Goal: Information Seeking & Learning: Understand process/instructions

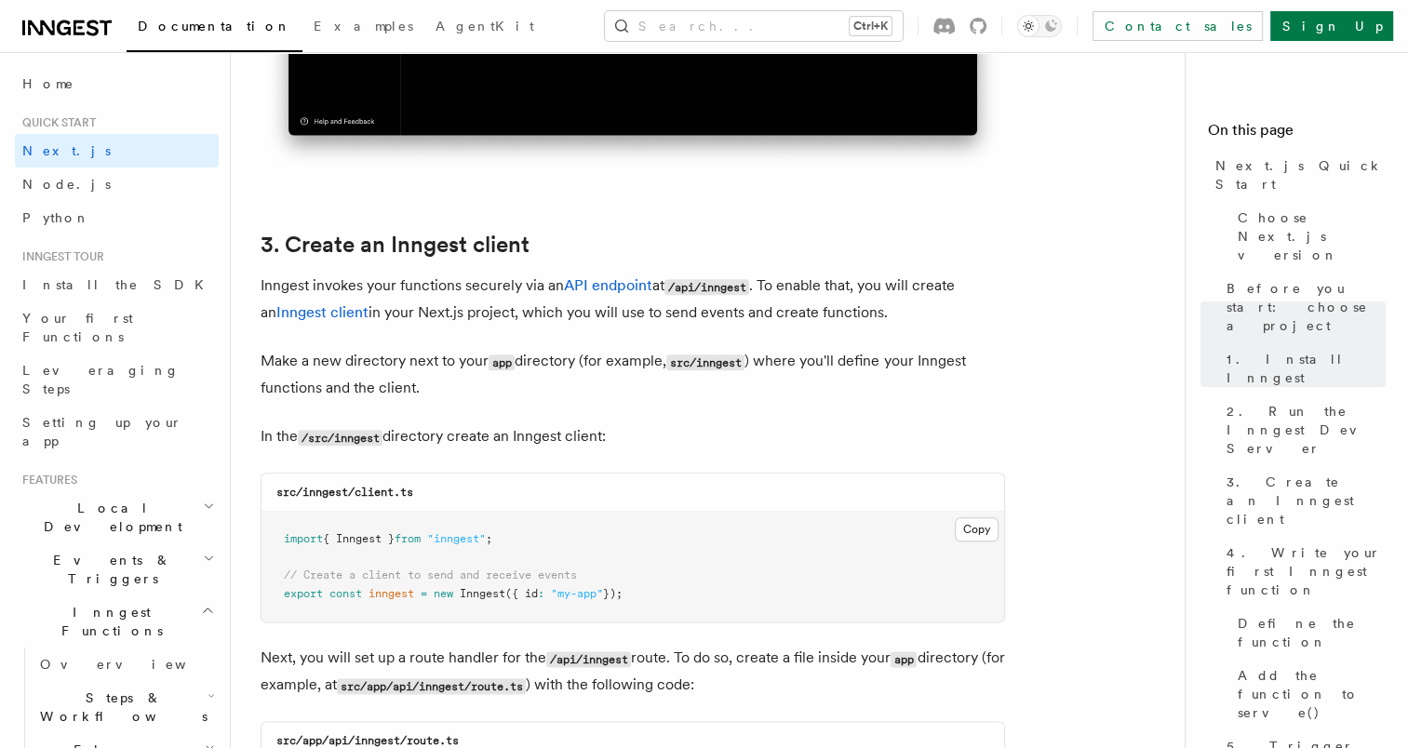
scroll to position [1303, 0]
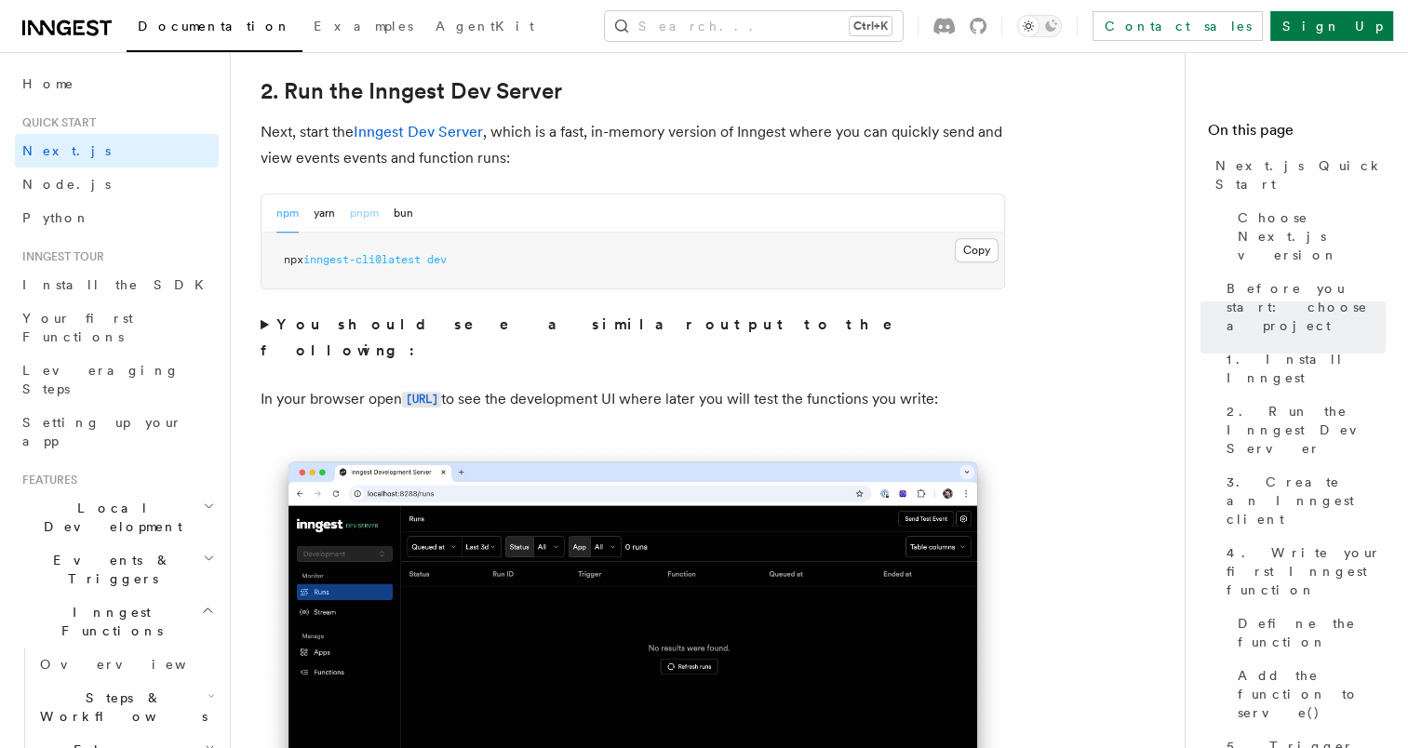
click at [355, 209] on button "pnpm" at bounding box center [364, 214] width 29 height 38
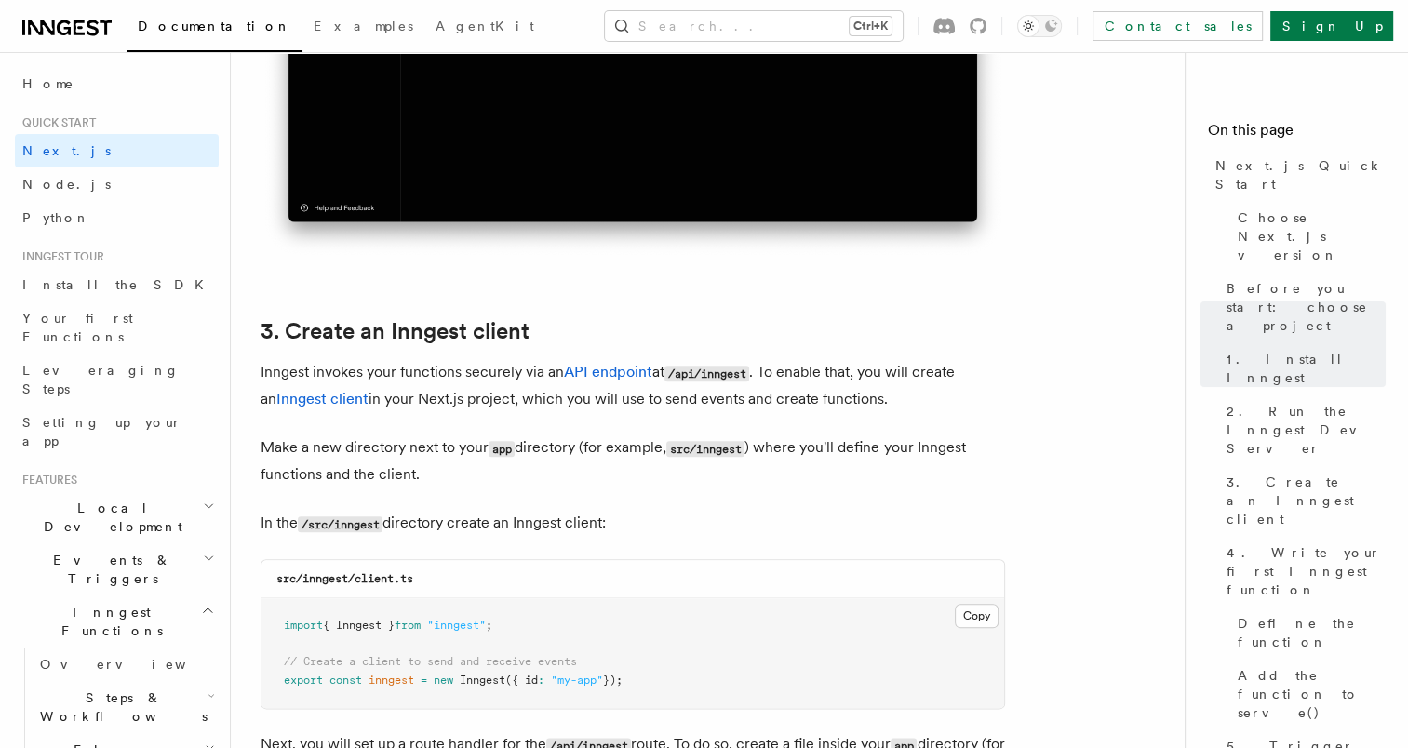
scroll to position [2141, 0]
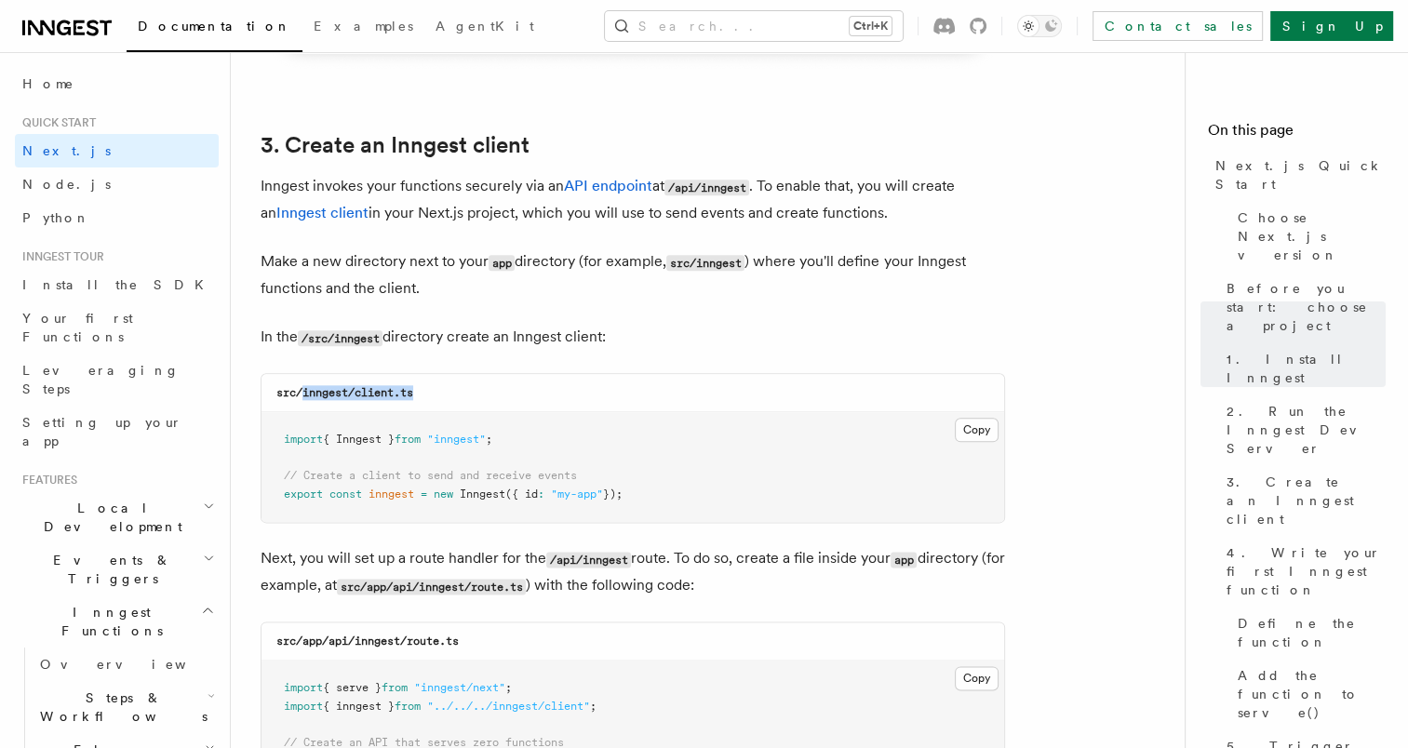
drag, startPoint x: 302, startPoint y: 394, endPoint x: 505, endPoint y: 395, distance: 202.9
click at [505, 395] on div "src/inngest/client.ts" at bounding box center [633, 393] width 743 height 38
copy code "inngest/client.ts"
click at [976, 432] on button "Copy Copied" at bounding box center [977, 430] width 44 height 24
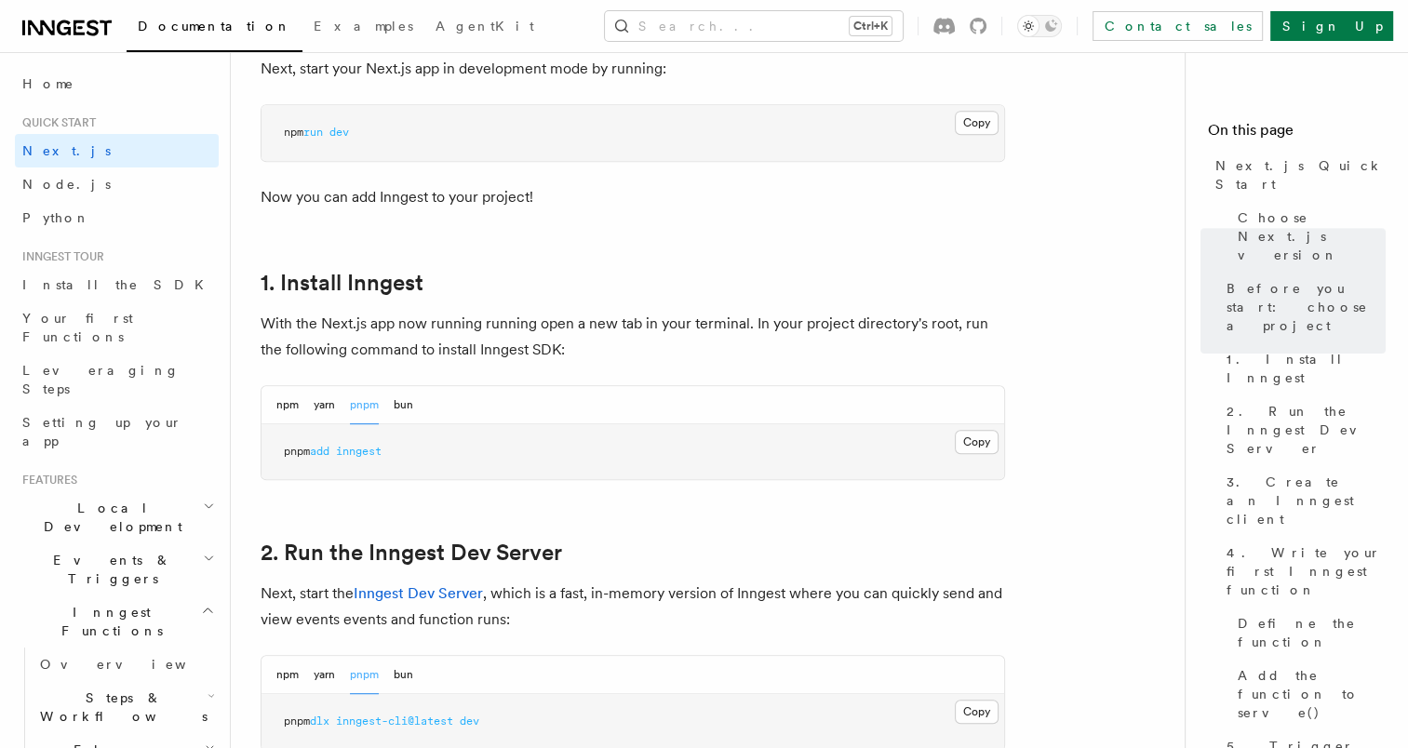
scroll to position [838, 0]
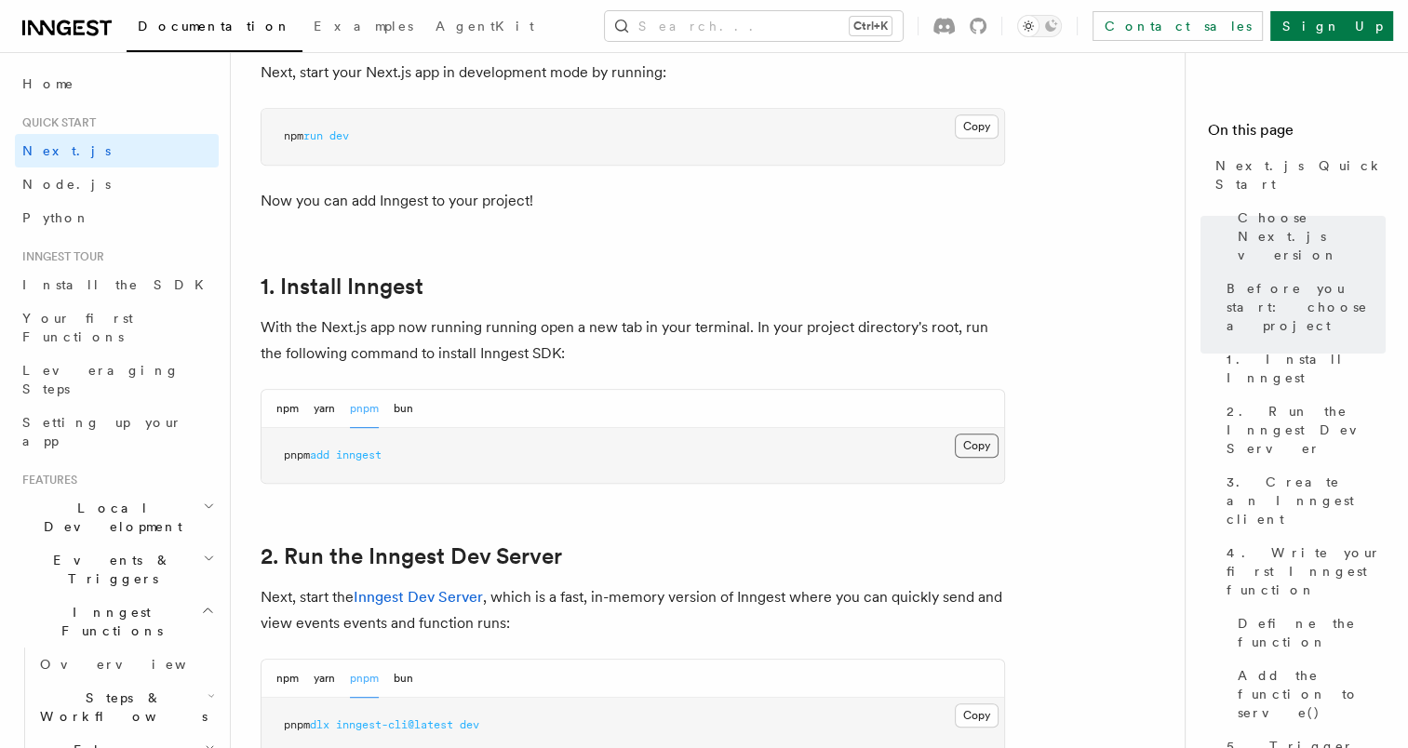
click at [985, 451] on button "Copy Copied" at bounding box center [977, 446] width 44 height 24
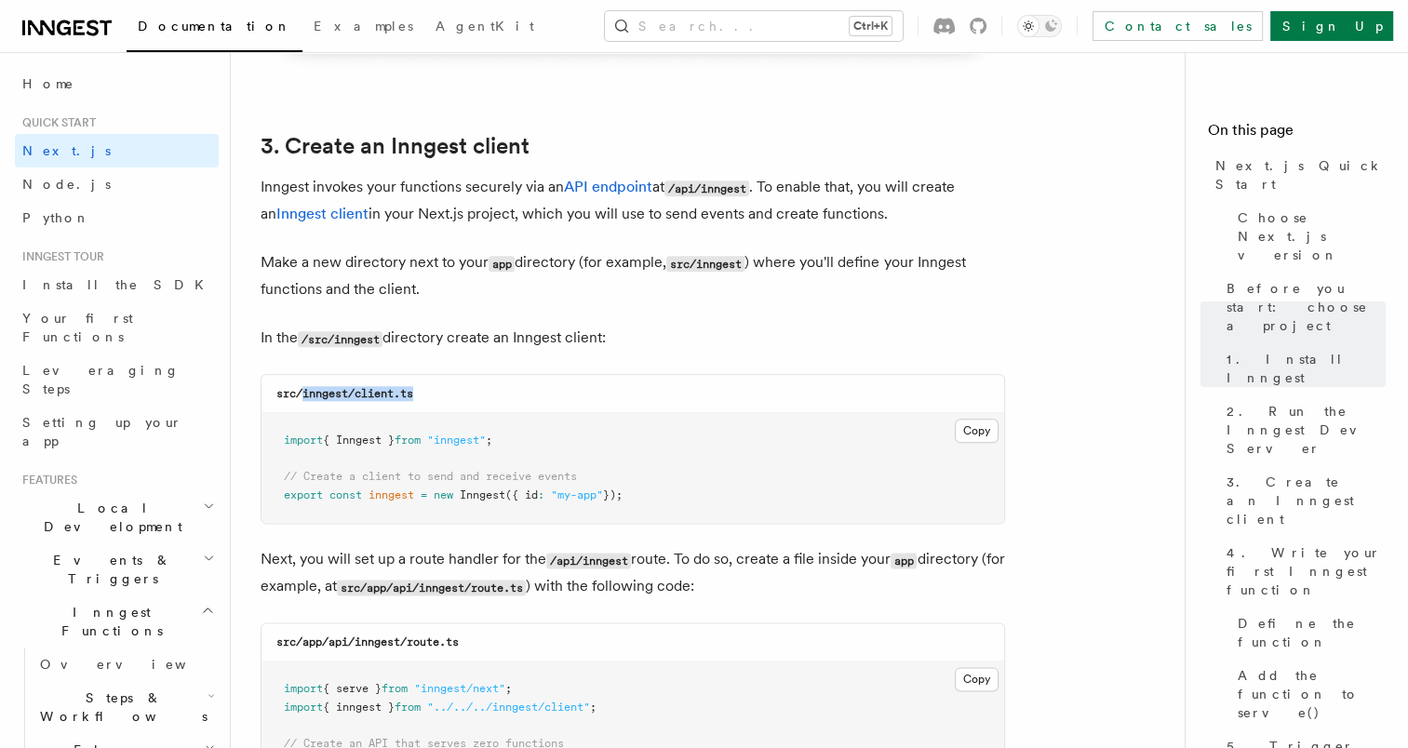
scroll to position [2141, 0]
click at [797, 224] on p "Inngest invokes your functions securely via an API endpoint at /api/inngest . T…" at bounding box center [633, 199] width 745 height 53
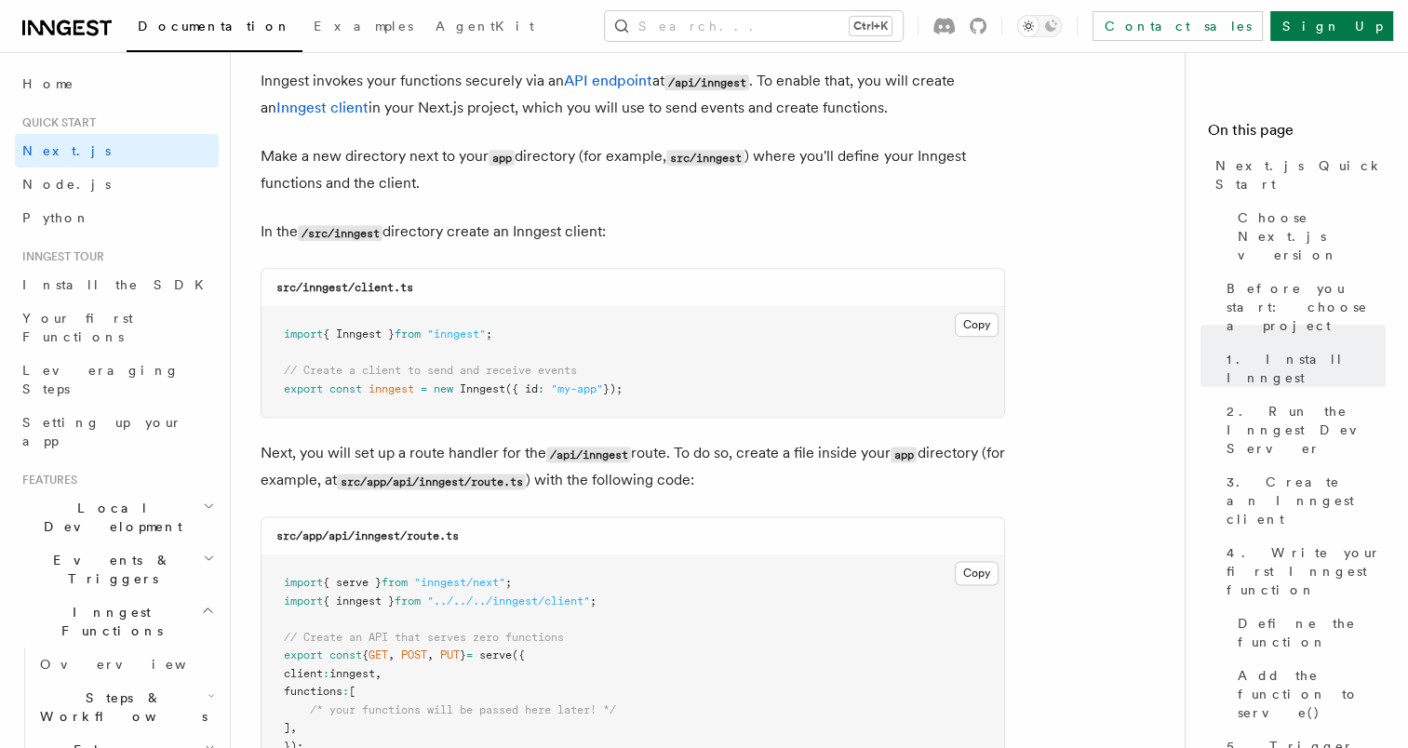
scroll to position [2327, 0]
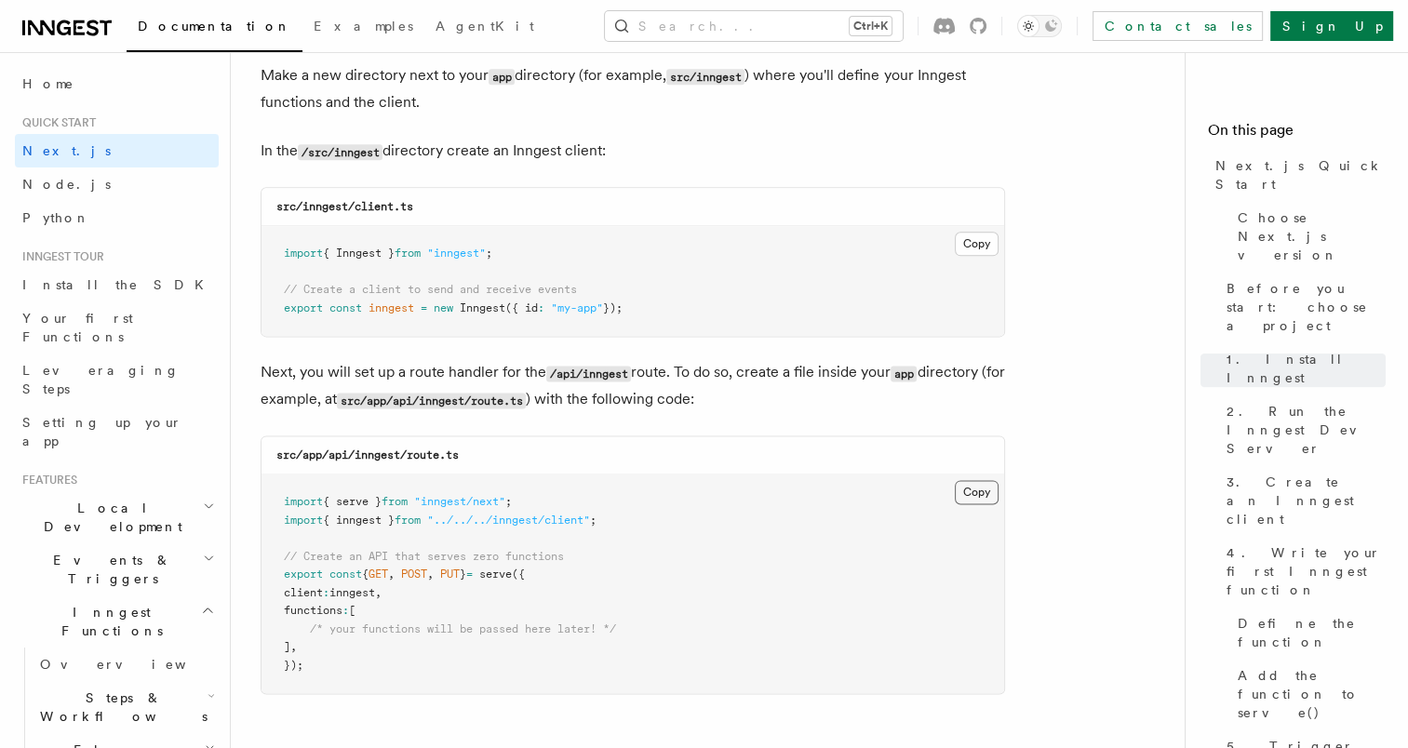
click at [983, 501] on button "Copy Copied" at bounding box center [977, 492] width 44 height 24
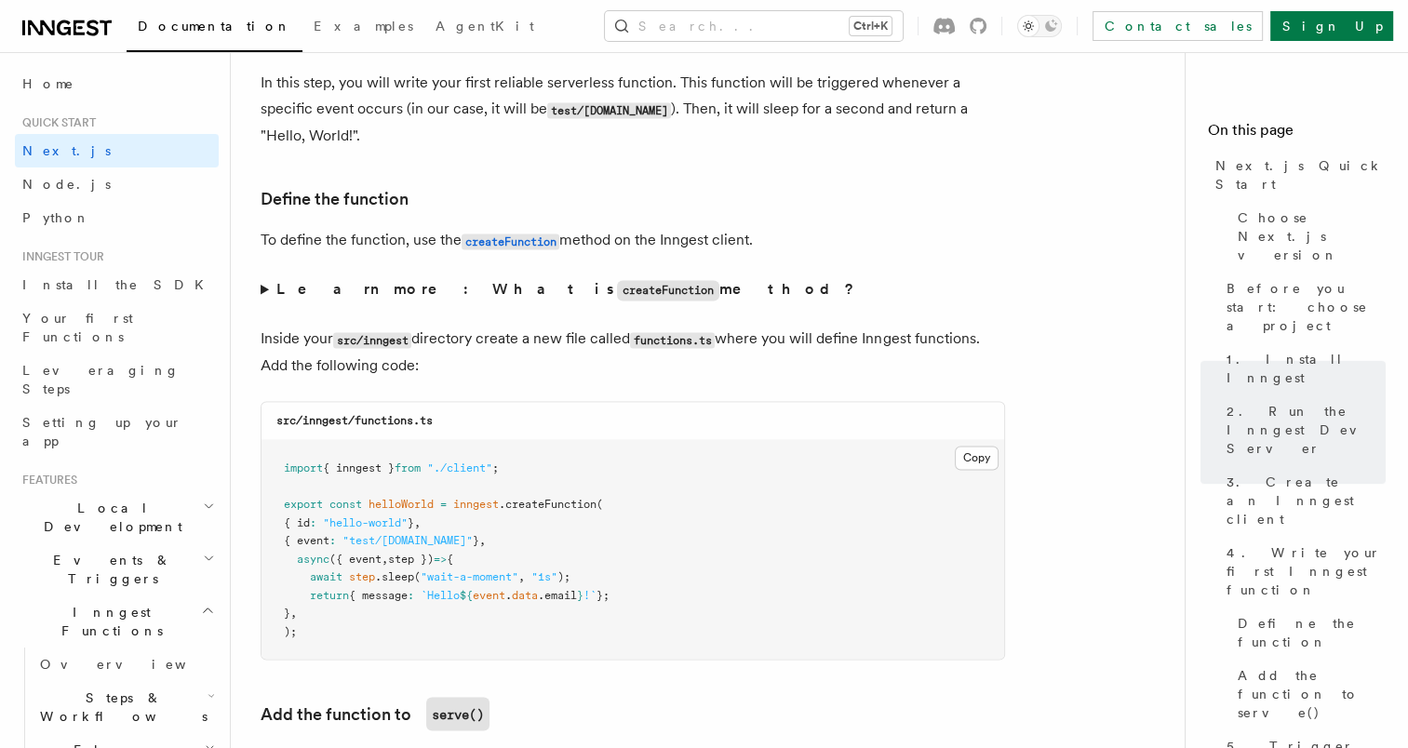
scroll to position [3165, 0]
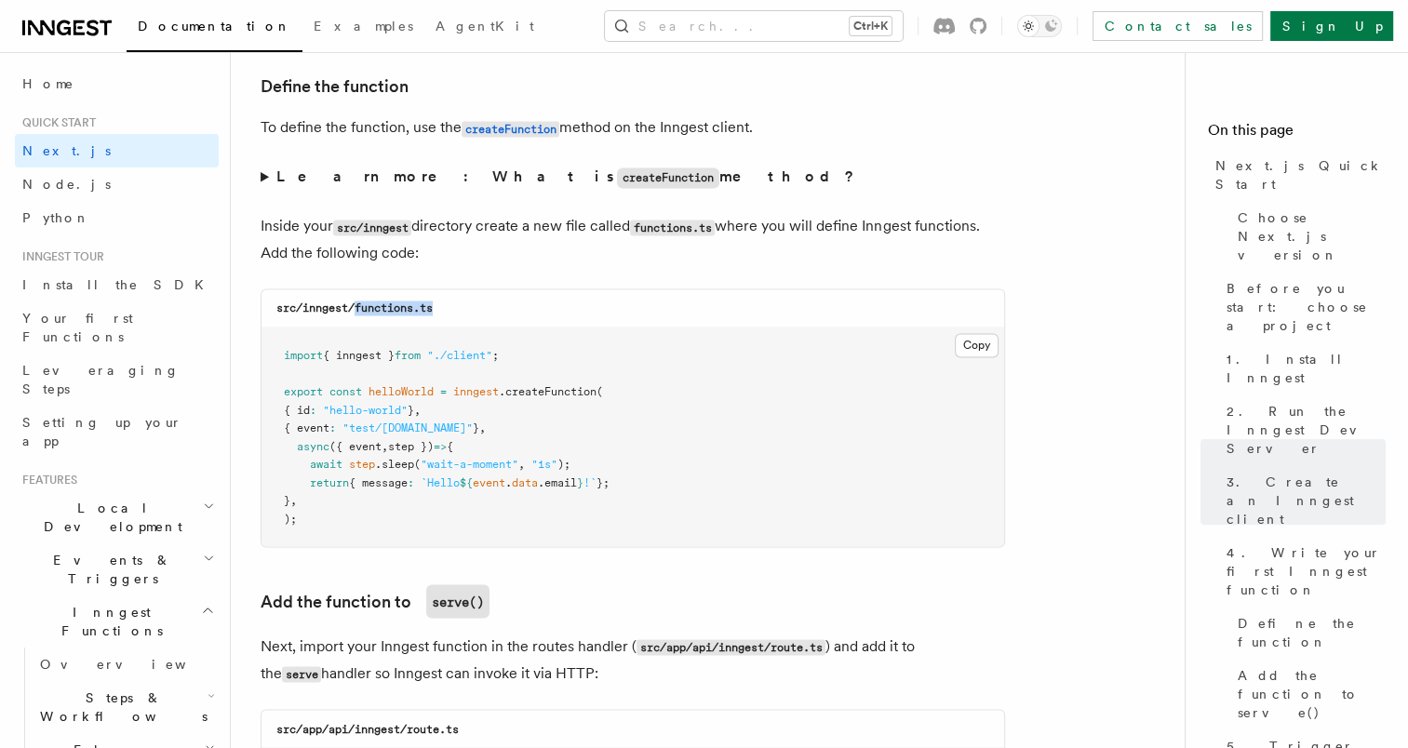
drag, startPoint x: 357, startPoint y: 309, endPoint x: 437, endPoint y: 314, distance: 80.2
click at [437, 314] on div "src/inngest/functions.ts" at bounding box center [633, 309] width 743 height 38
copy code "functions.ts"
click at [983, 351] on button "Copy Copied" at bounding box center [977, 345] width 44 height 24
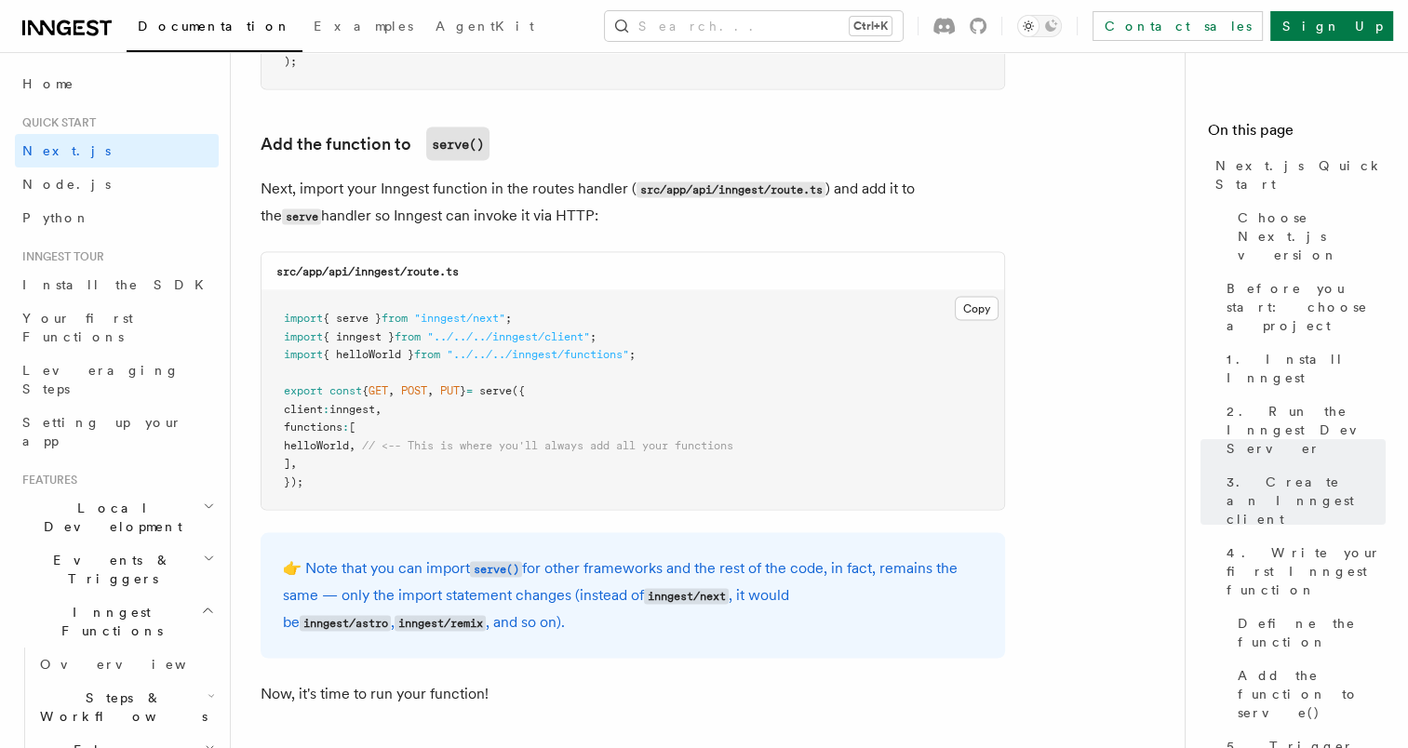
scroll to position [3630, 0]
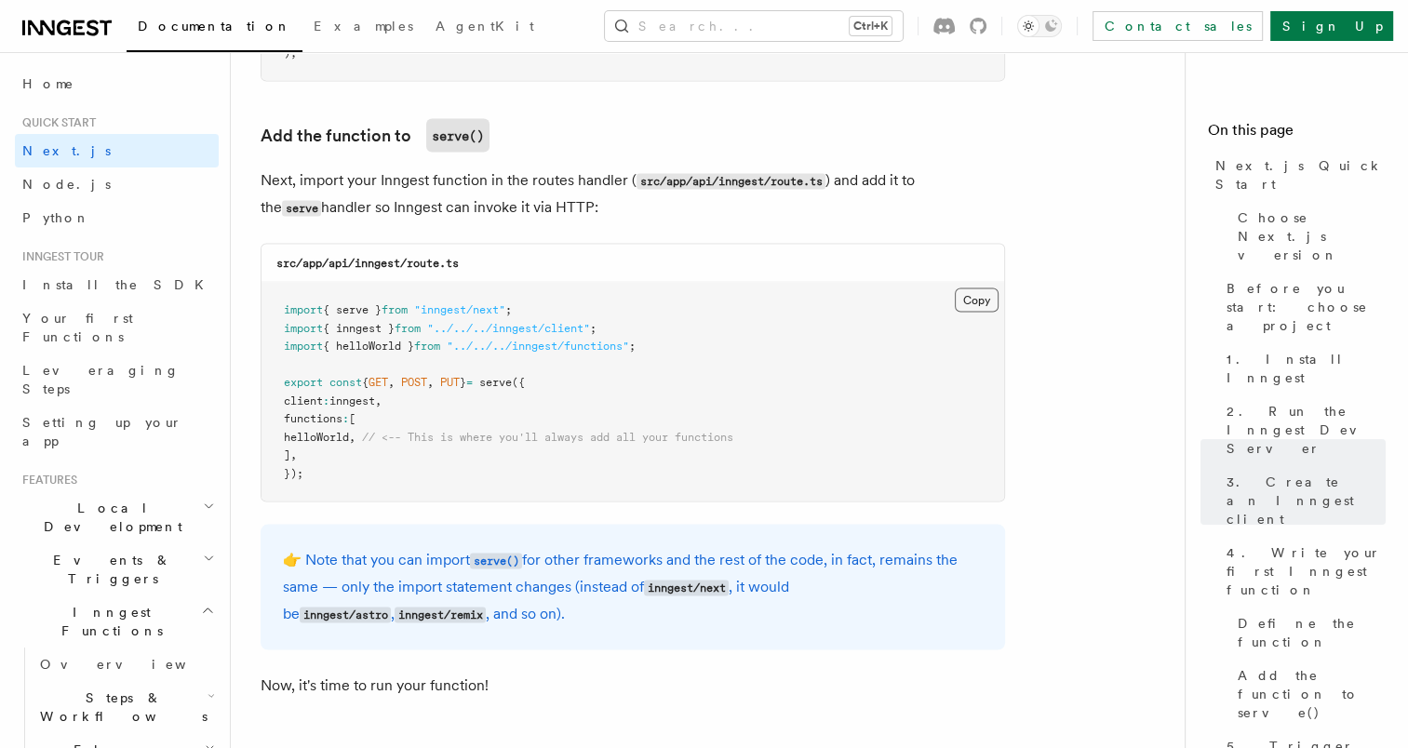
click at [972, 310] on button "Copy Copied" at bounding box center [977, 301] width 44 height 24
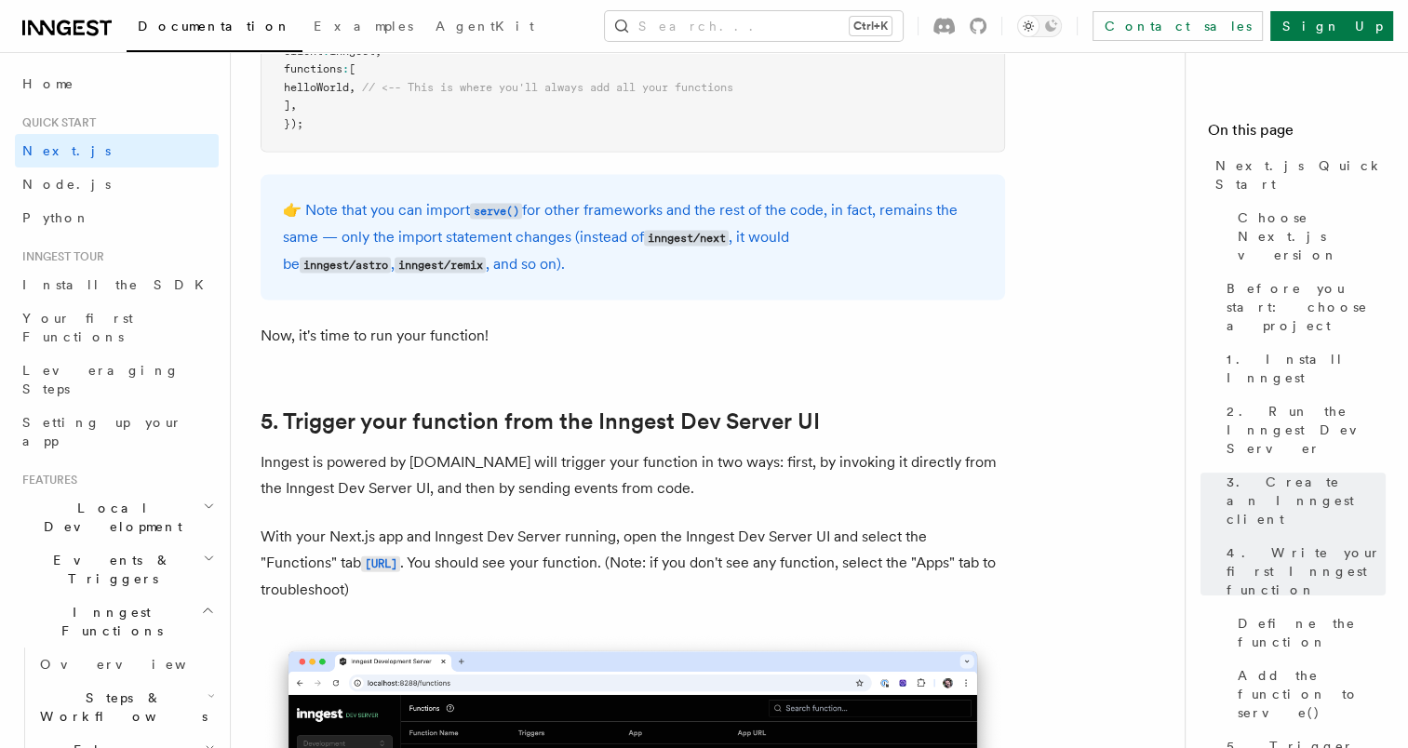
scroll to position [4189, 0]
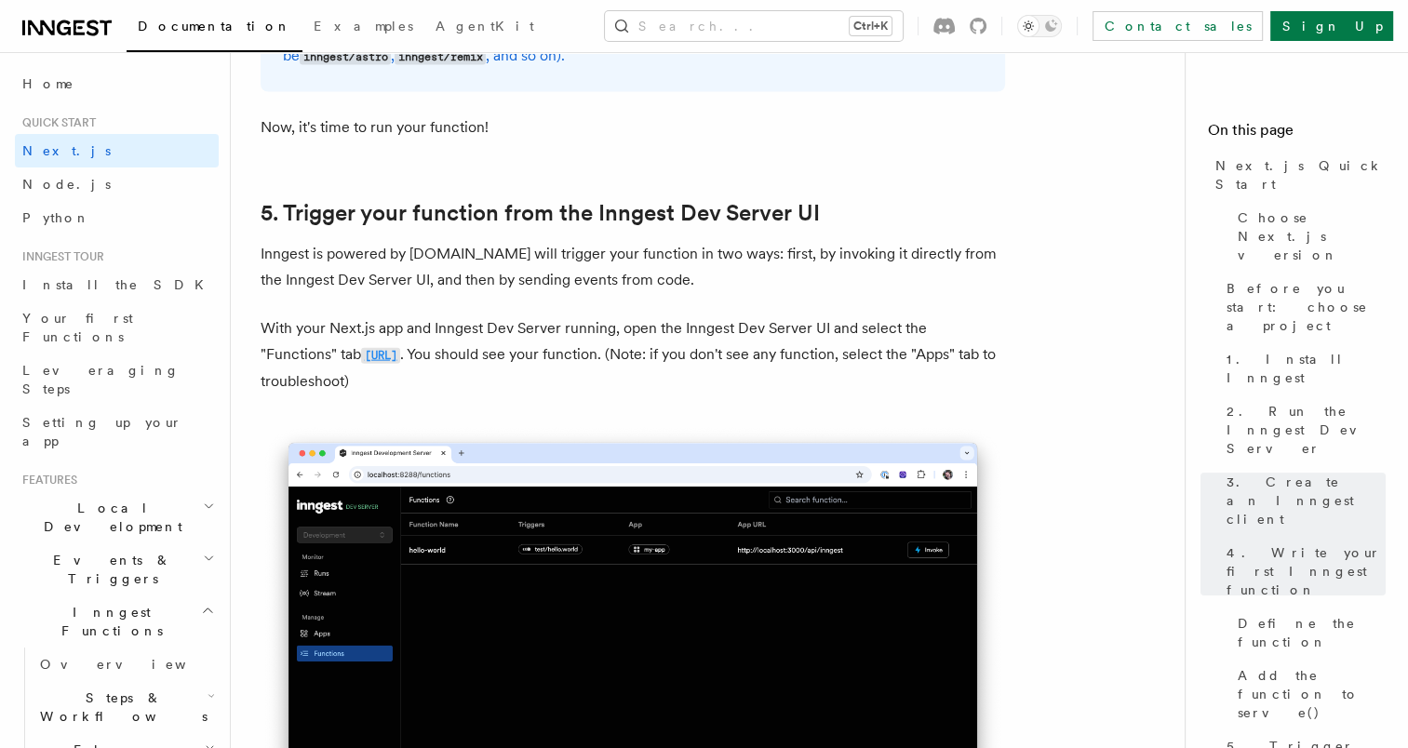
click at [400, 364] on code "[URL]" at bounding box center [380, 356] width 39 height 16
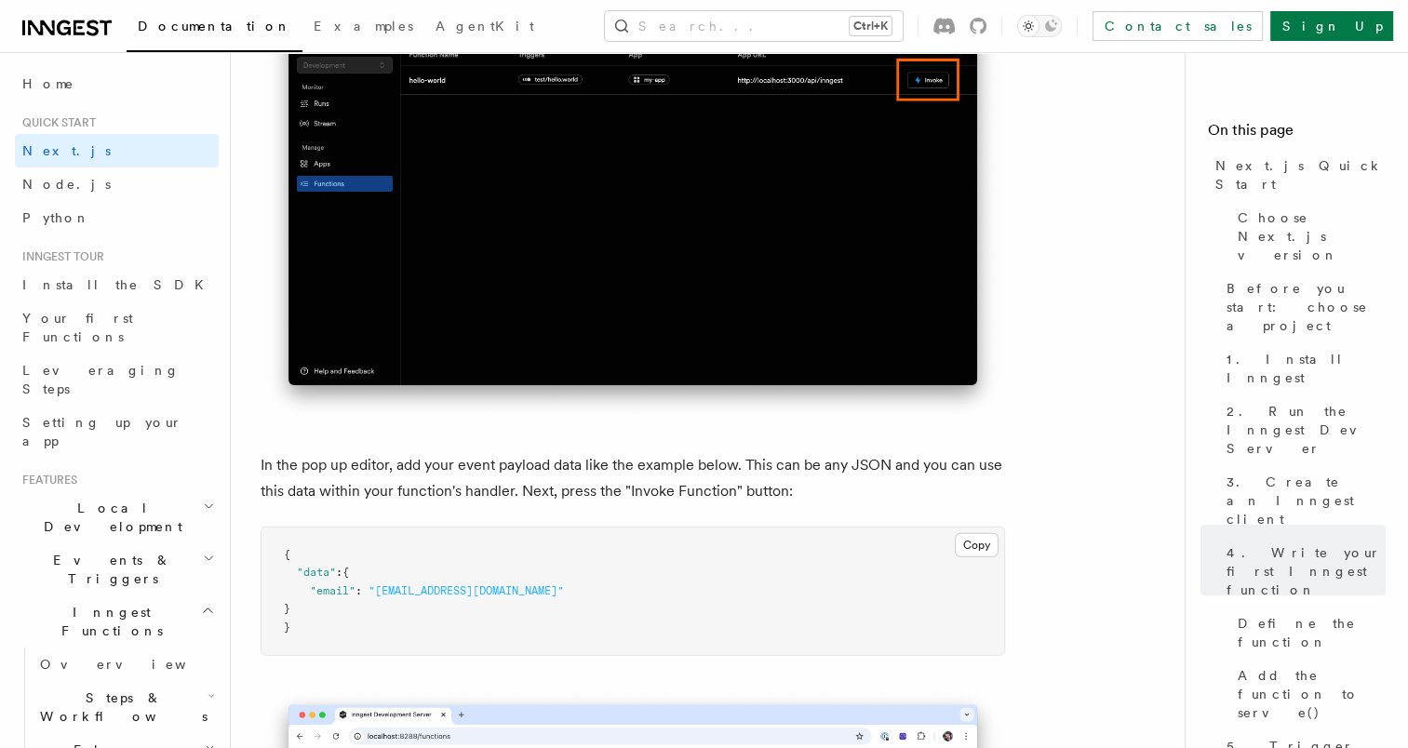
scroll to position [5306, 0]
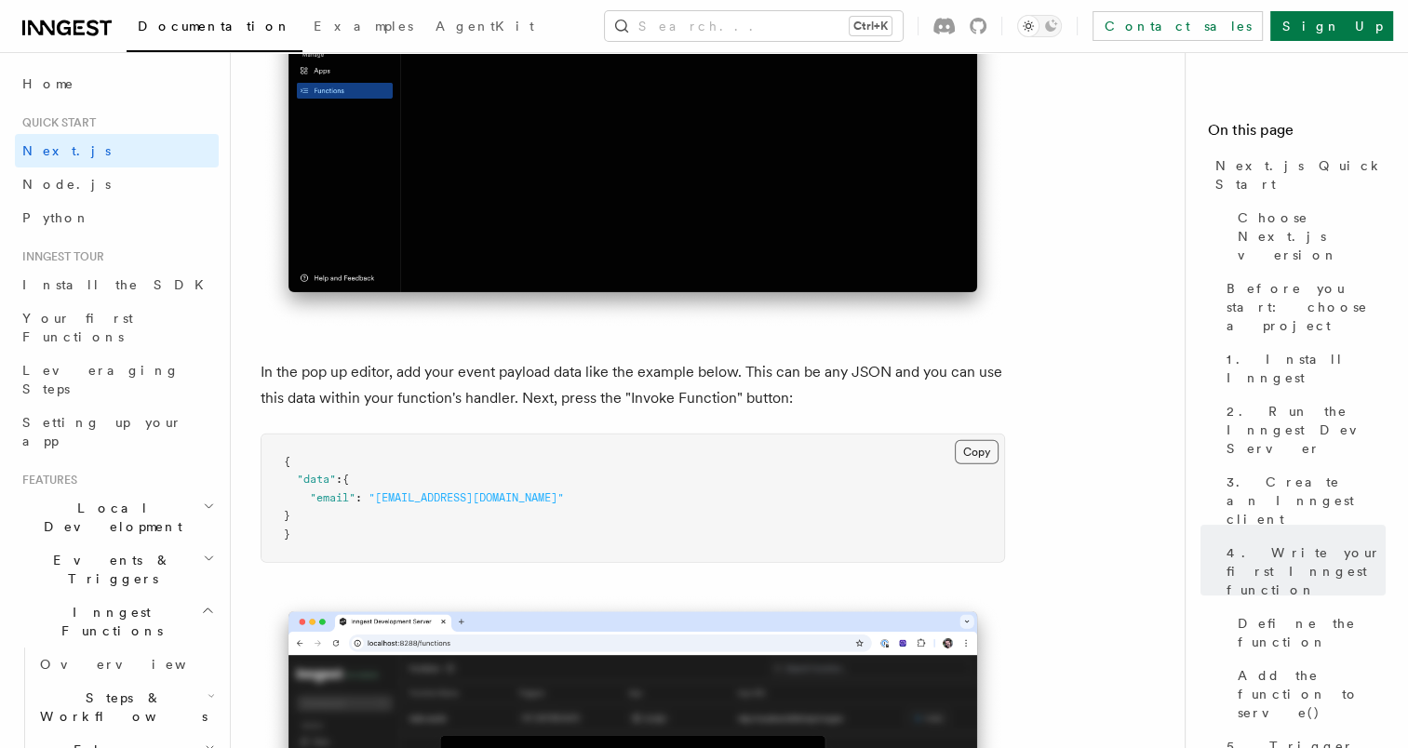
click at [967, 463] on button "Copy Copied" at bounding box center [977, 452] width 44 height 24
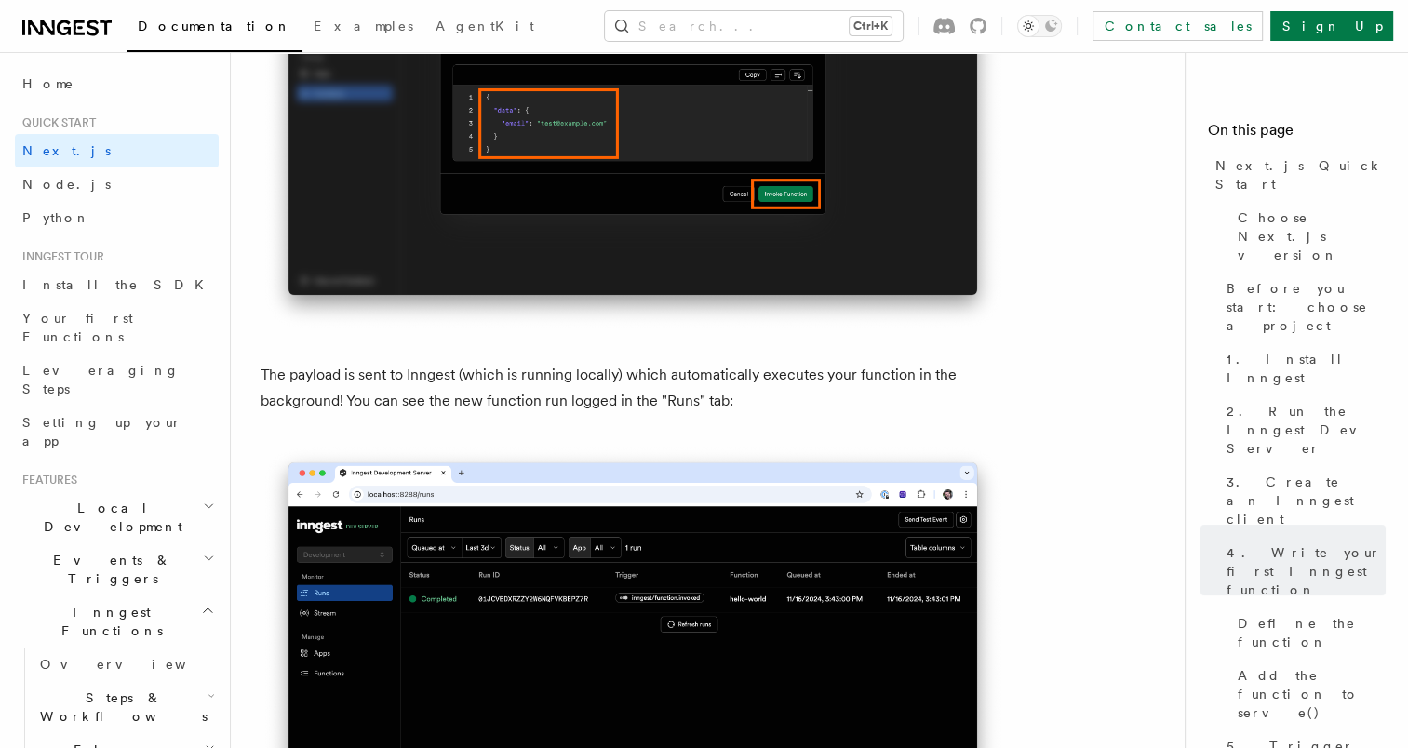
scroll to position [6144, 0]
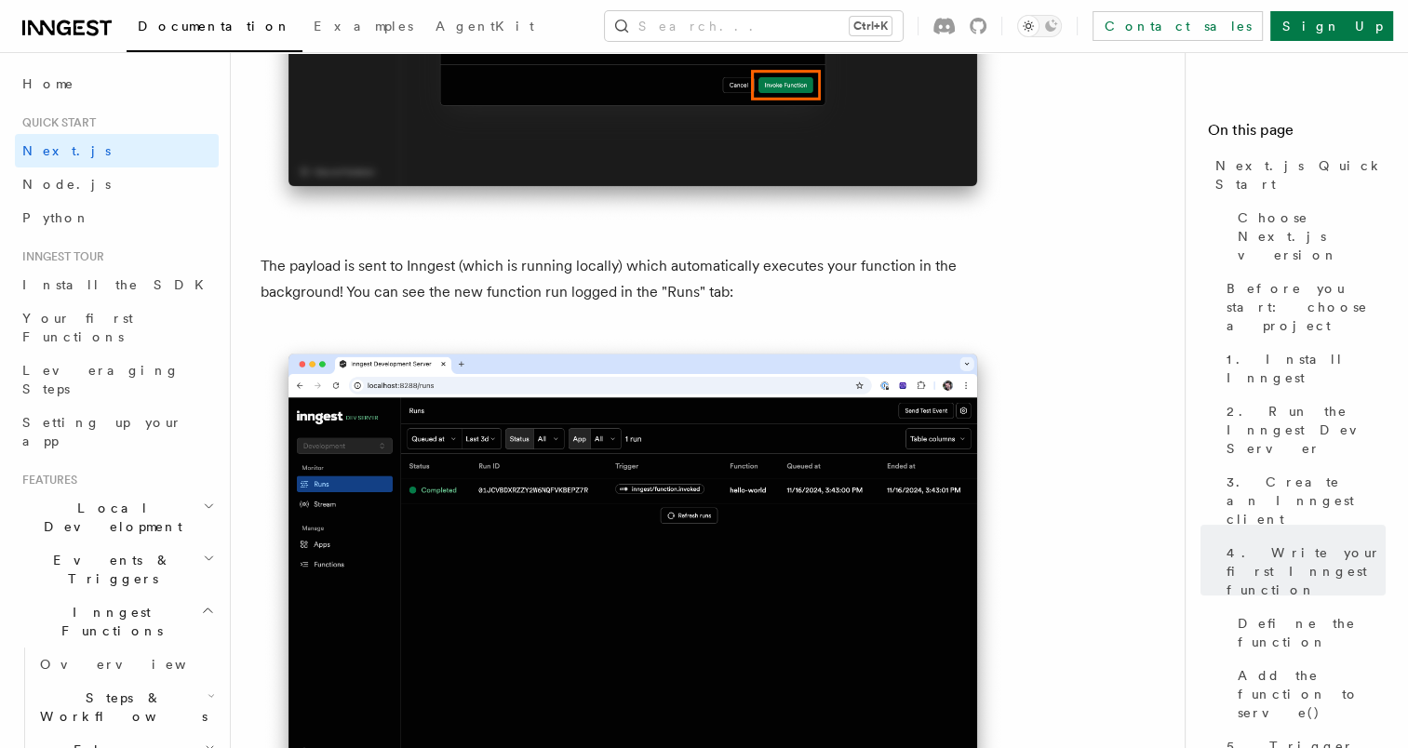
click at [676, 305] on p "The payload is sent to Inngest (which is running locally) which automatically e…" at bounding box center [633, 279] width 745 height 52
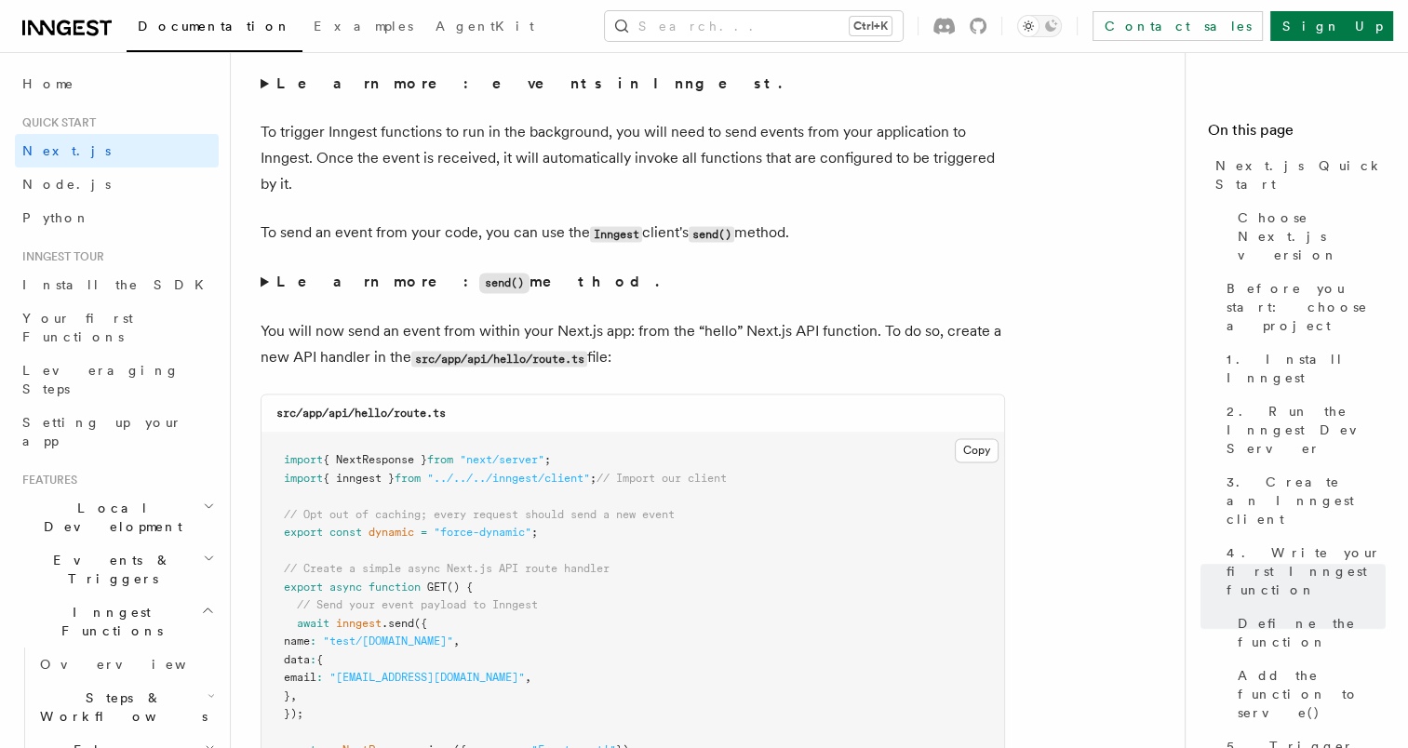
scroll to position [9588, 0]
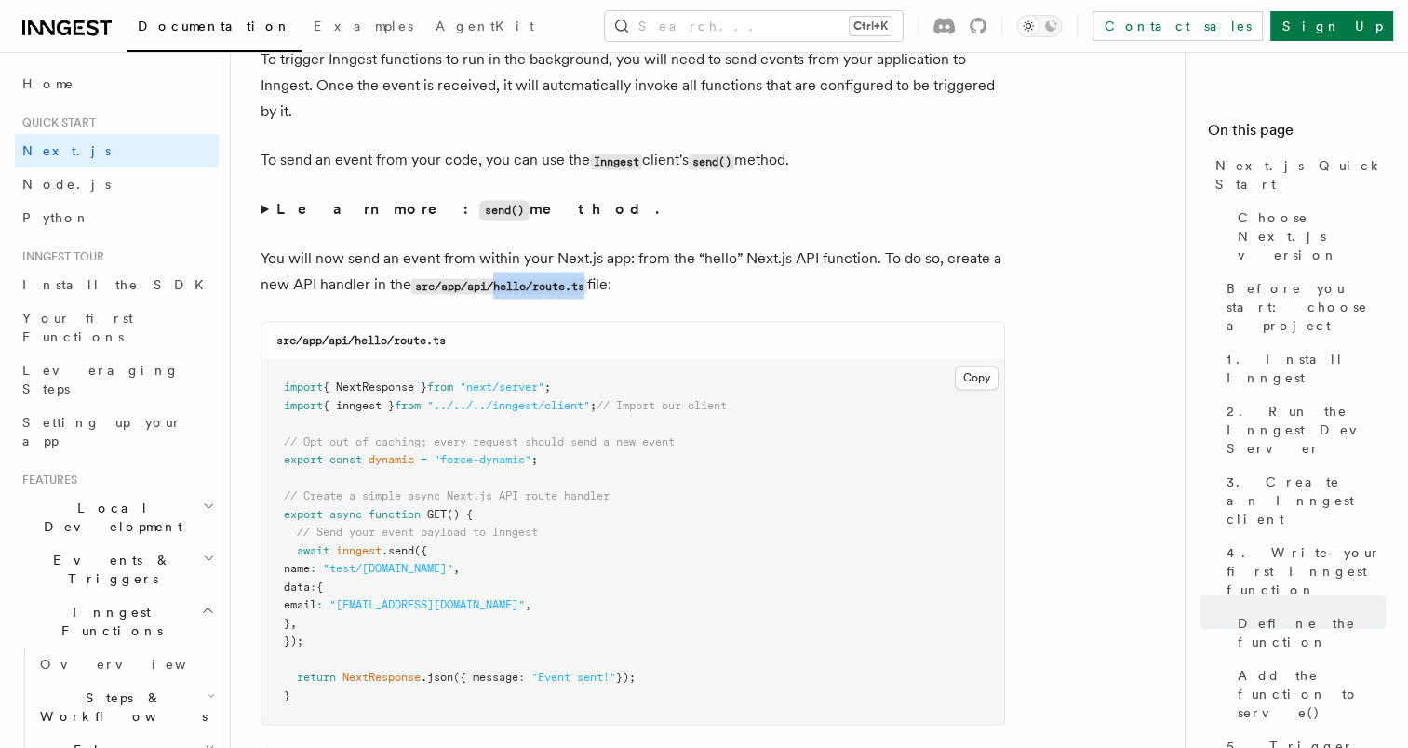
drag, startPoint x: 586, startPoint y: 290, endPoint x: 493, endPoint y: 302, distance: 93.8
click at [493, 299] on p "You will now send an event from within your Next.js app: from the “hello” Next.…" at bounding box center [633, 272] width 745 height 53
copy code "hello/route.ts"
click at [967, 386] on button "Copy Copied" at bounding box center [977, 378] width 44 height 24
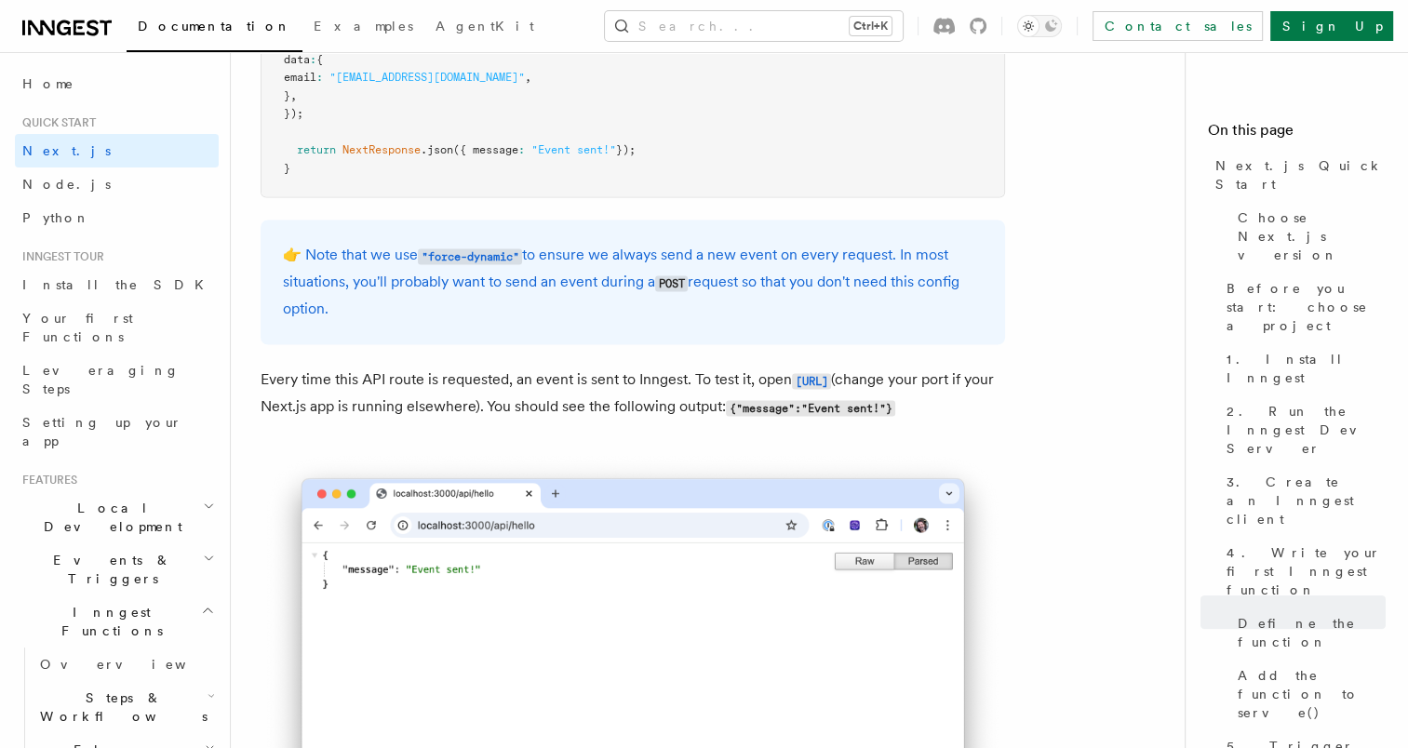
scroll to position [10147, 0]
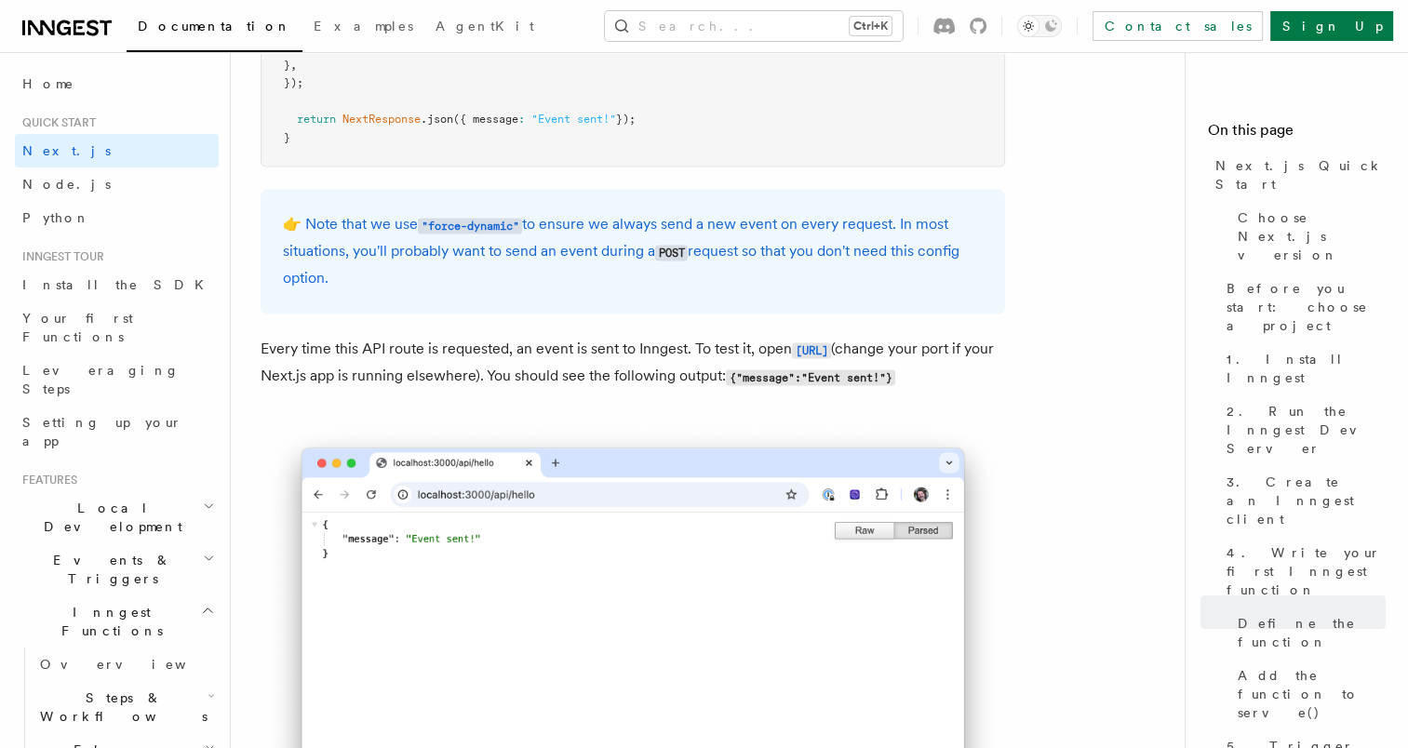
click at [694, 390] on p "Every time this API route is requested, an event is sent to Inngest. To test it…" at bounding box center [633, 363] width 745 height 54
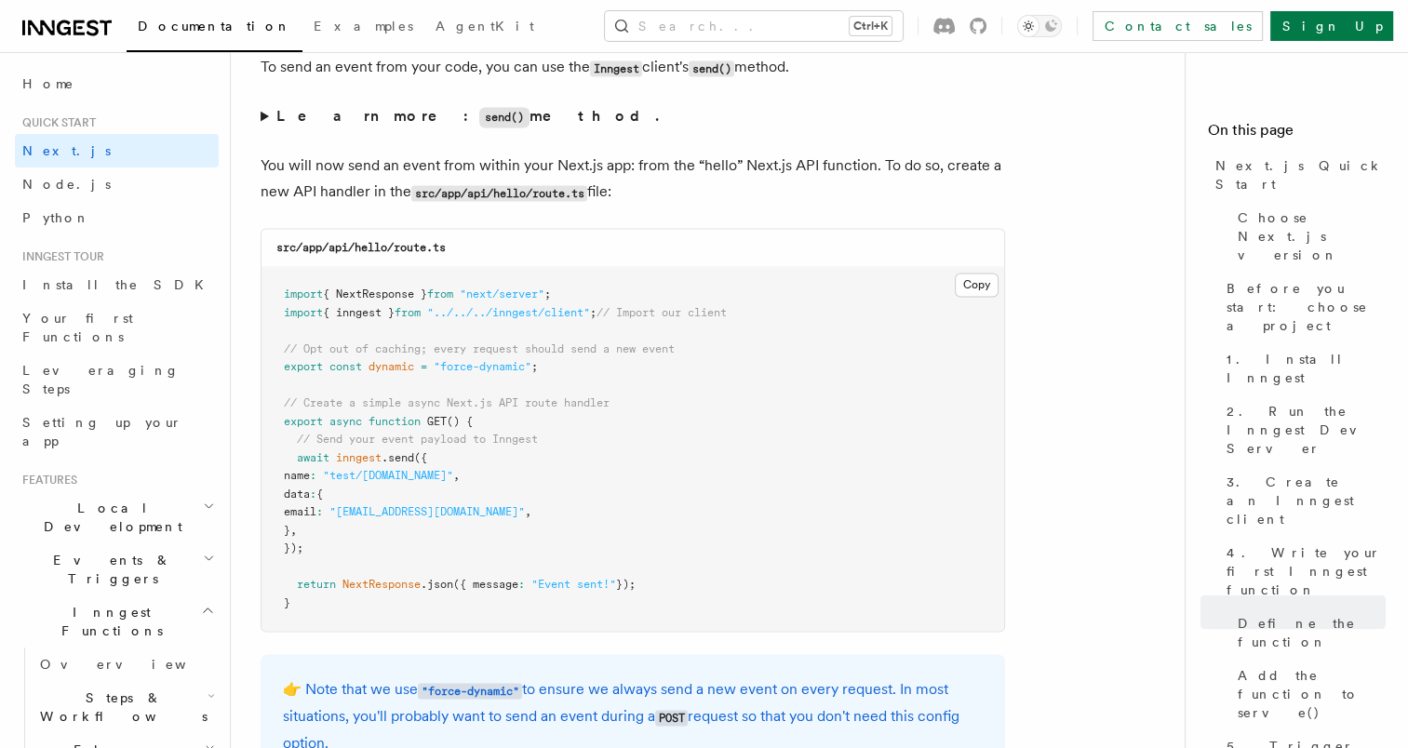
scroll to position [10054, 0]
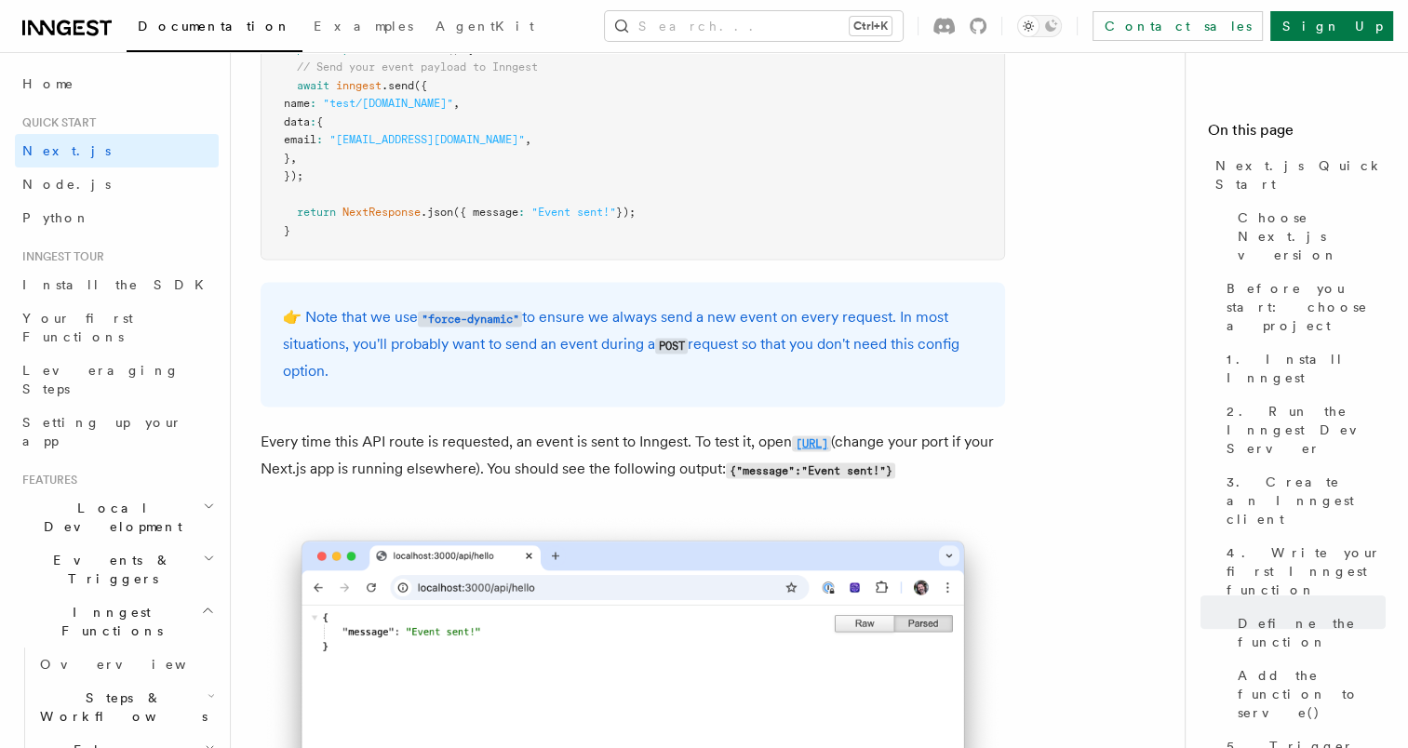
click at [792, 451] on code "[URL]" at bounding box center [811, 444] width 39 height 16
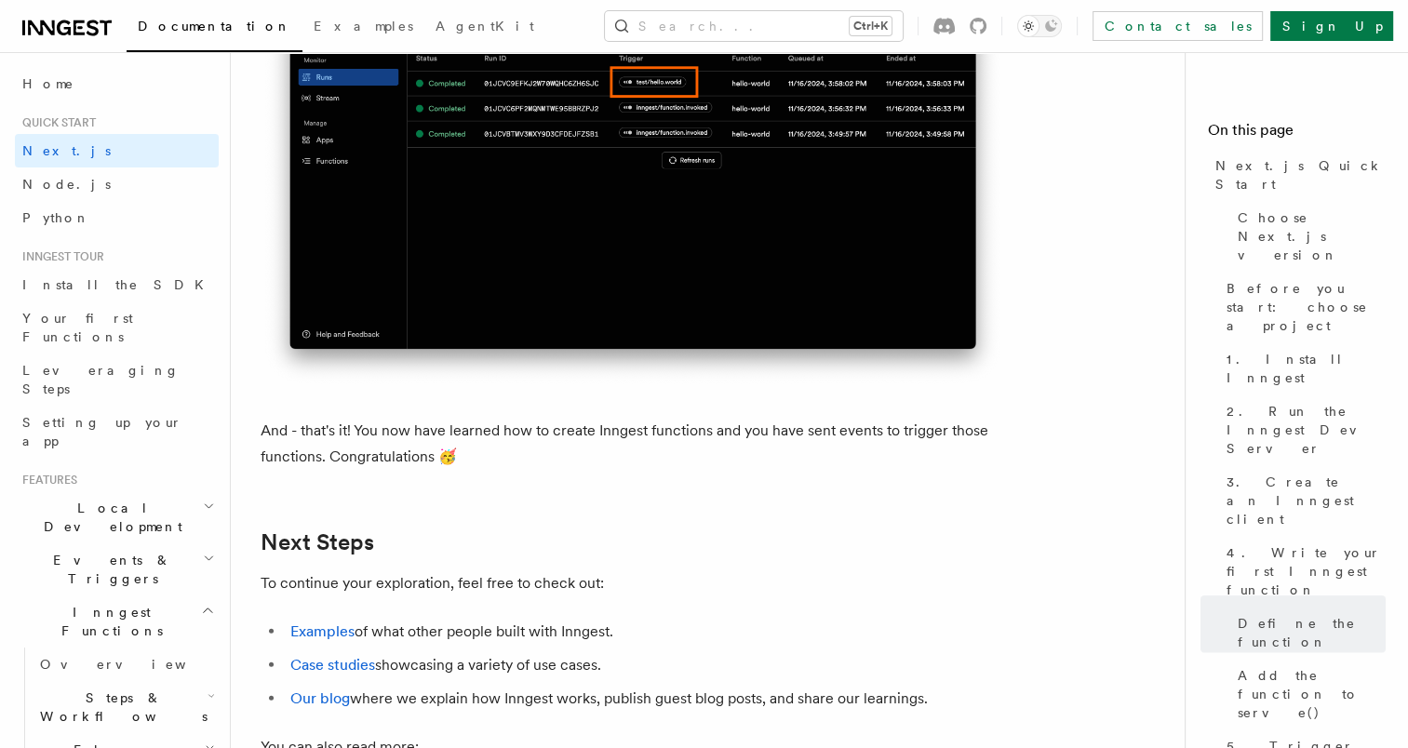
scroll to position [11357, 0]
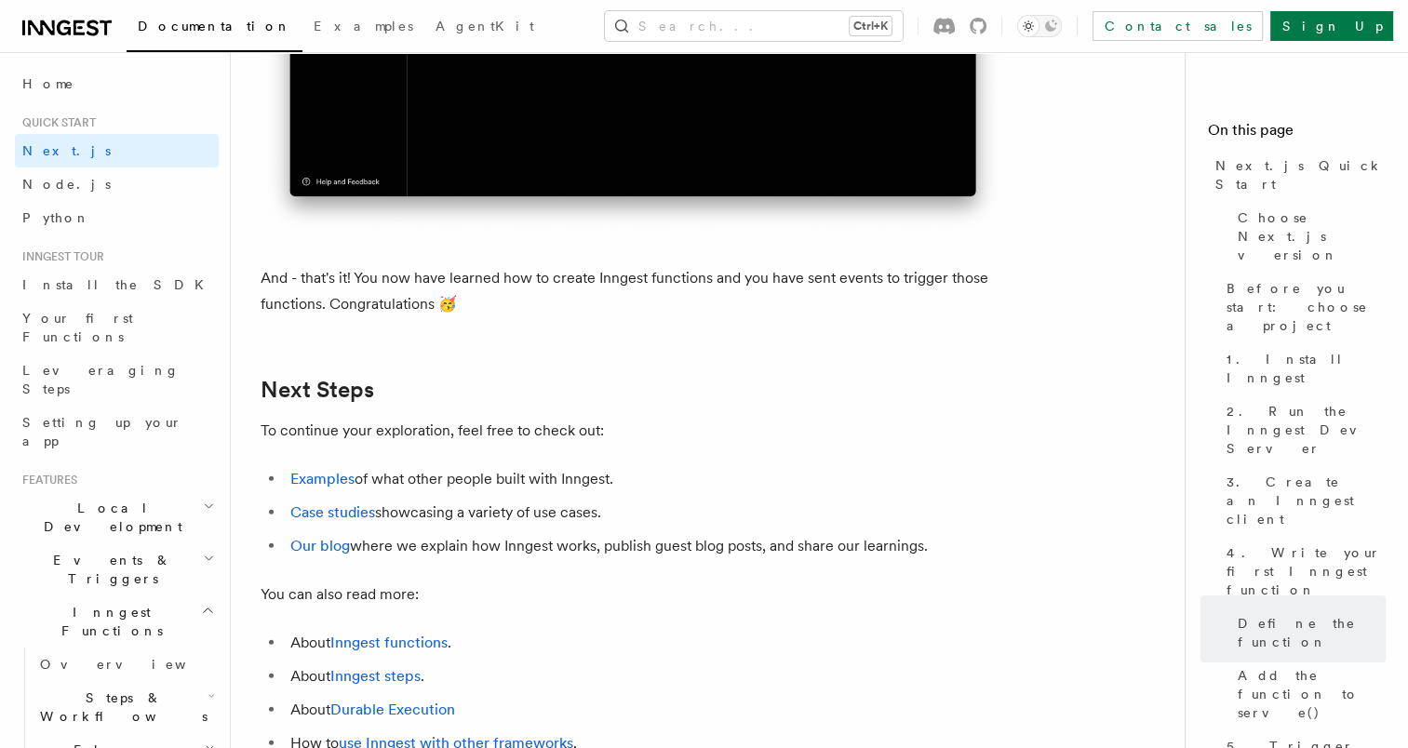
click at [106, 689] on span "Steps & Workflows" at bounding box center [120, 707] width 175 height 37
click at [99, 734] on link "Overview" at bounding box center [134, 751] width 168 height 34
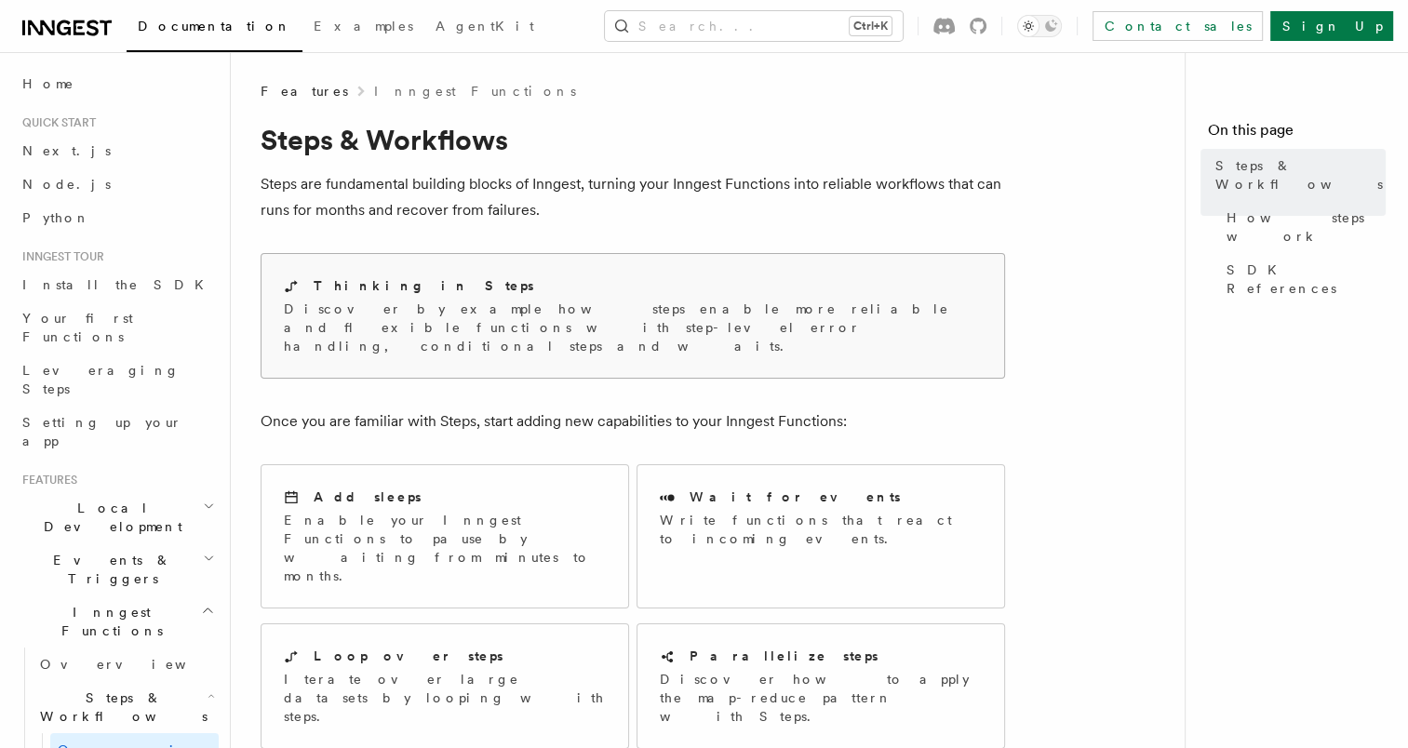
click at [413, 339] on div "Thinking in Steps Discover by example how steps enable more reliable and flexib…" at bounding box center [633, 316] width 743 height 124
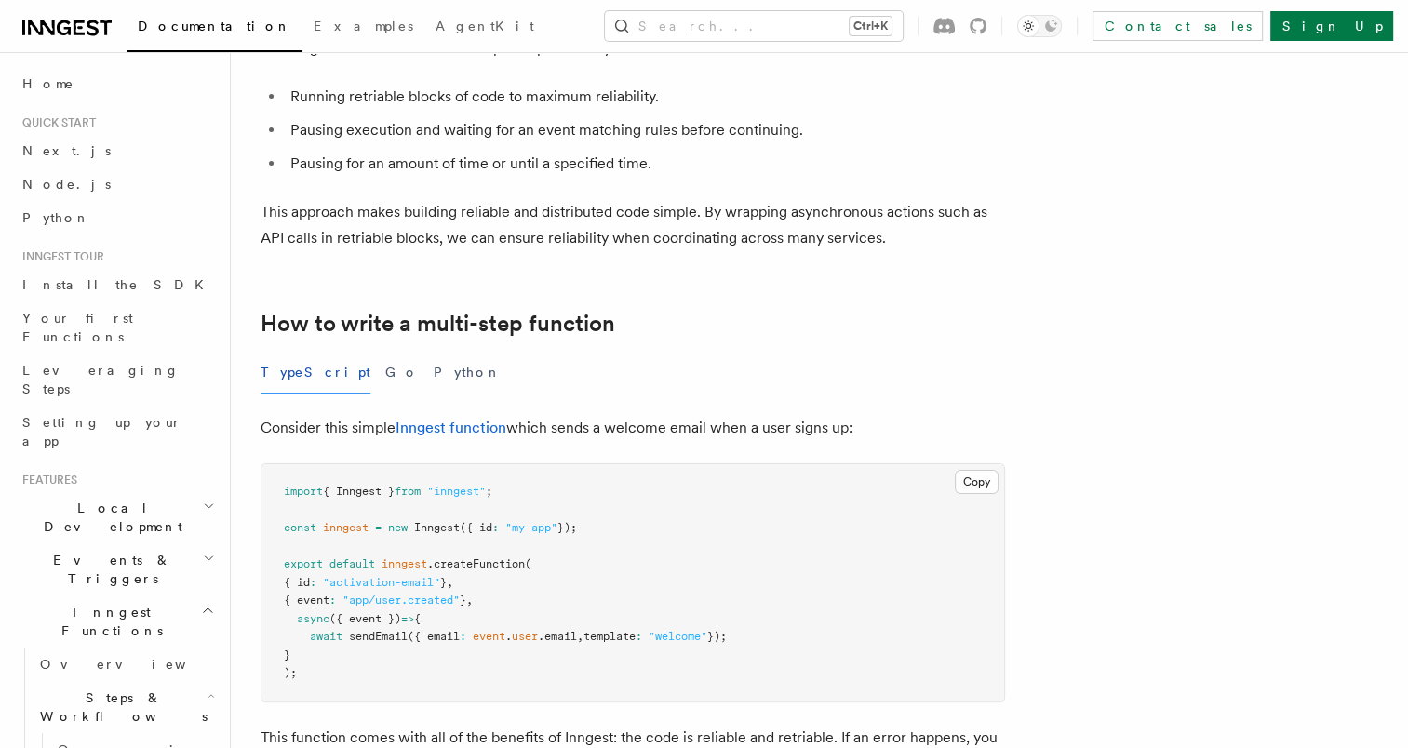
scroll to position [372, 0]
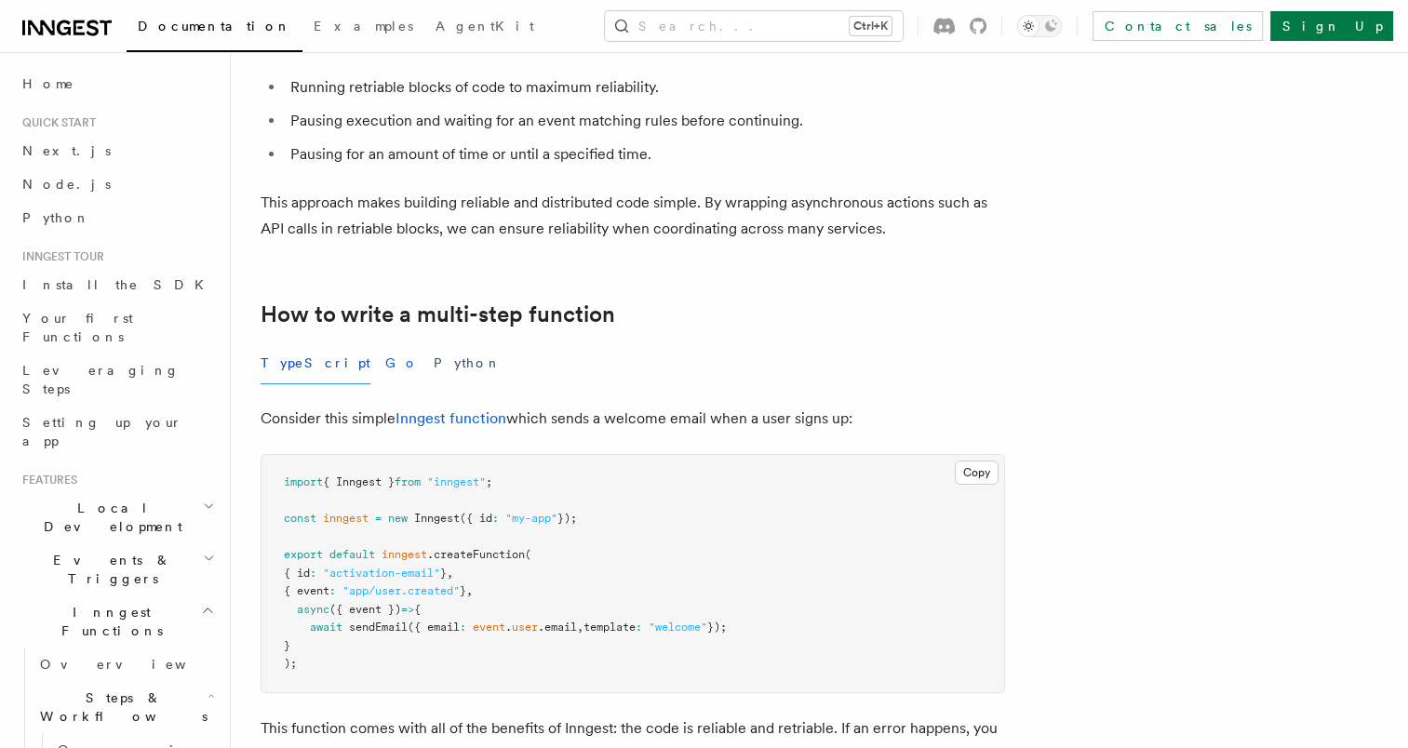
click at [385, 365] on button "Go" at bounding box center [402, 364] width 34 height 42
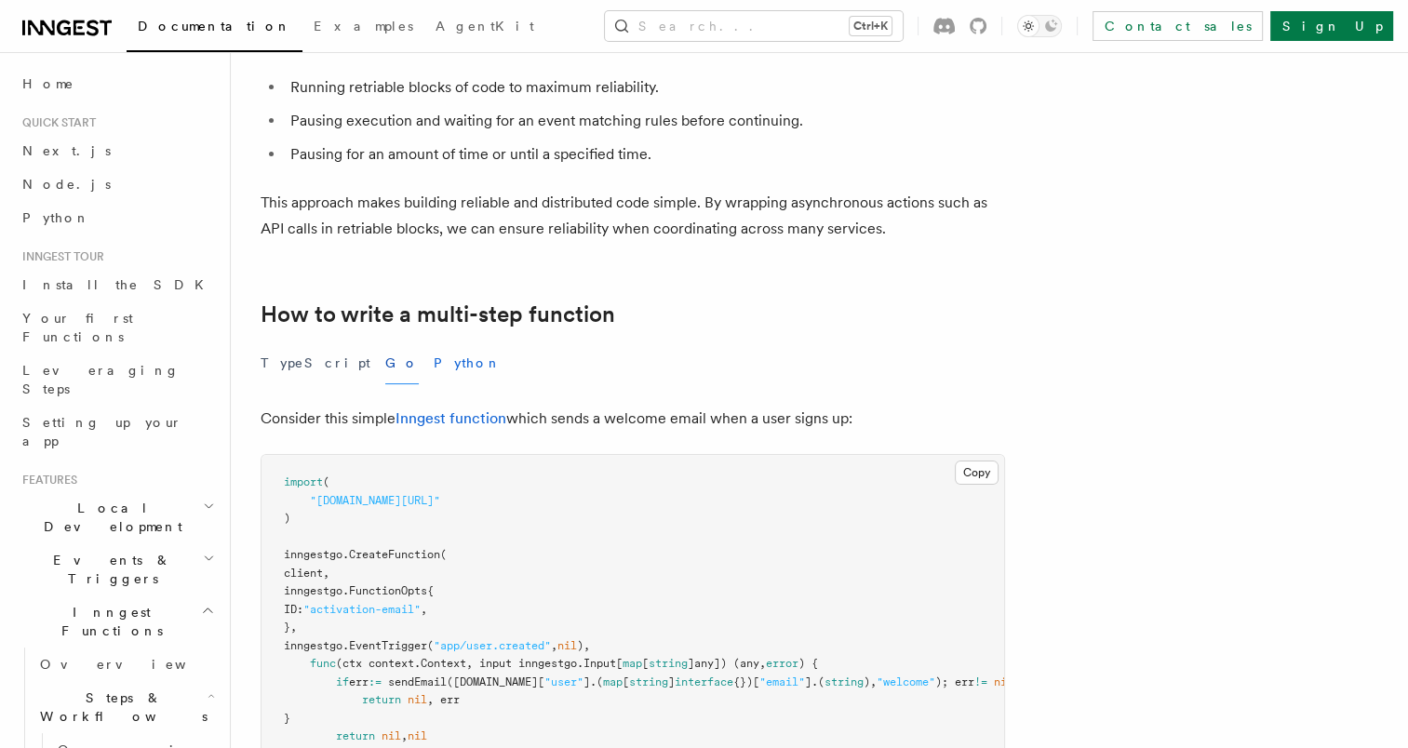
click at [434, 369] on button "Python" at bounding box center [468, 364] width 68 height 42
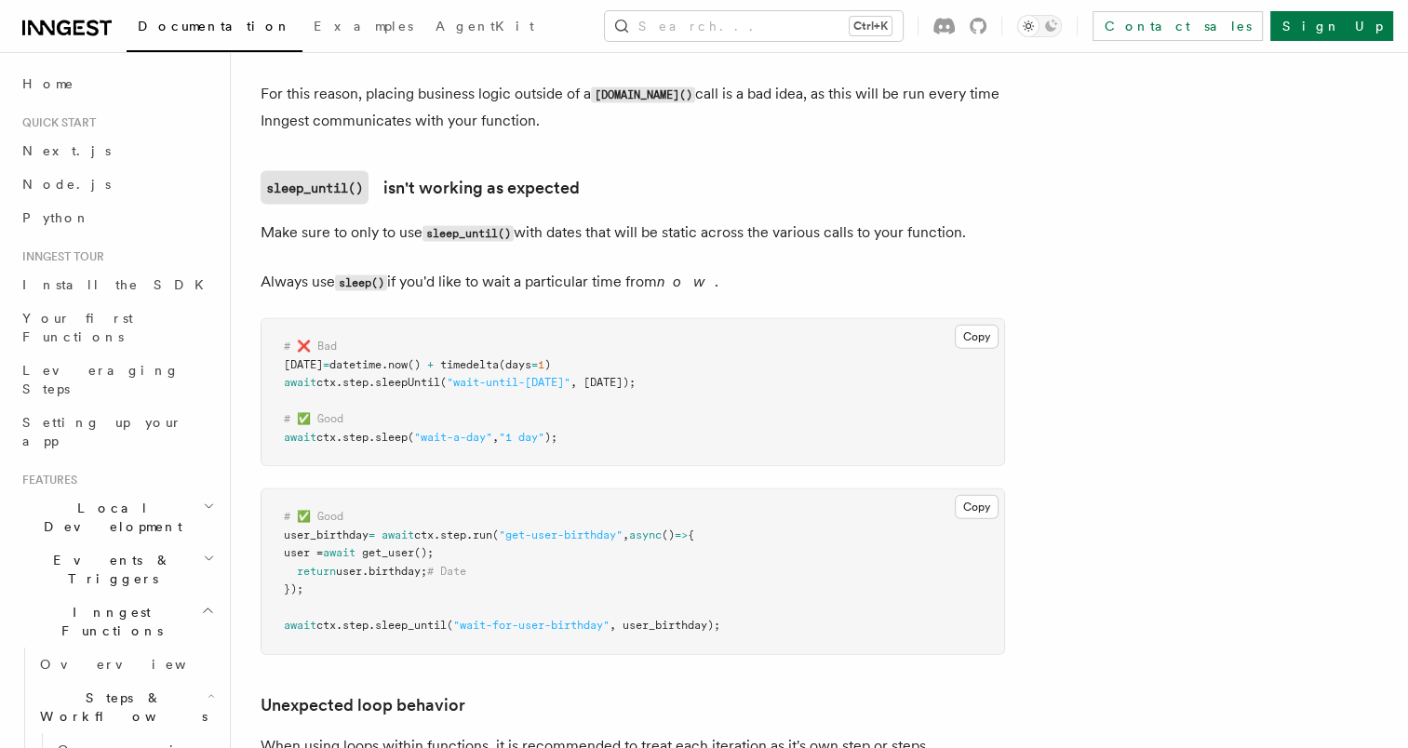
scroll to position [4189, 0]
